Goal: Information Seeking & Learning: Learn about a topic

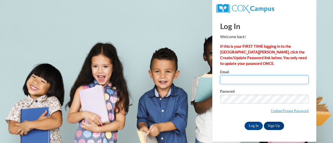
click at [248, 79] on input "Email" at bounding box center [264, 80] width 89 height 9
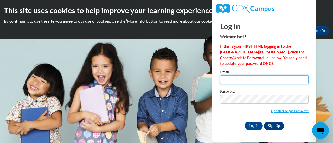
type input "pfeifers@fortschools.org"
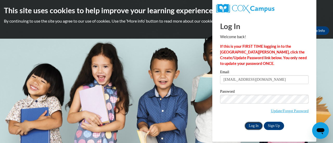
click at [250, 125] on input "Log In" at bounding box center [254, 126] width 18 height 8
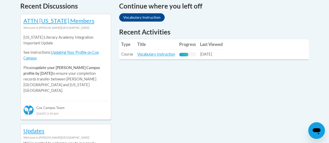
scroll to position [229, 0]
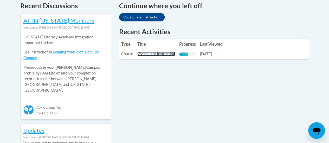
click at [164, 55] on link "Vocabulary Instruction" at bounding box center [156, 54] width 38 height 4
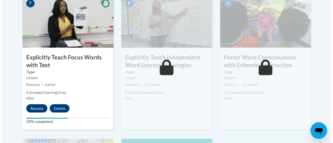
scroll to position [467, 0]
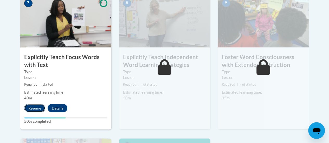
click at [35, 106] on button "Resume" at bounding box center [34, 108] width 21 height 8
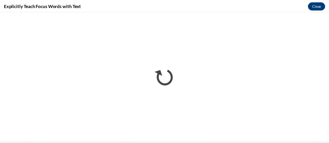
scroll to position [0, 0]
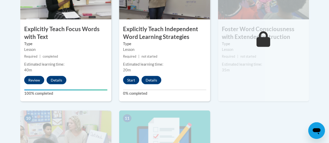
scroll to position [495, 0]
